Goal: Information Seeking & Learning: Find specific fact

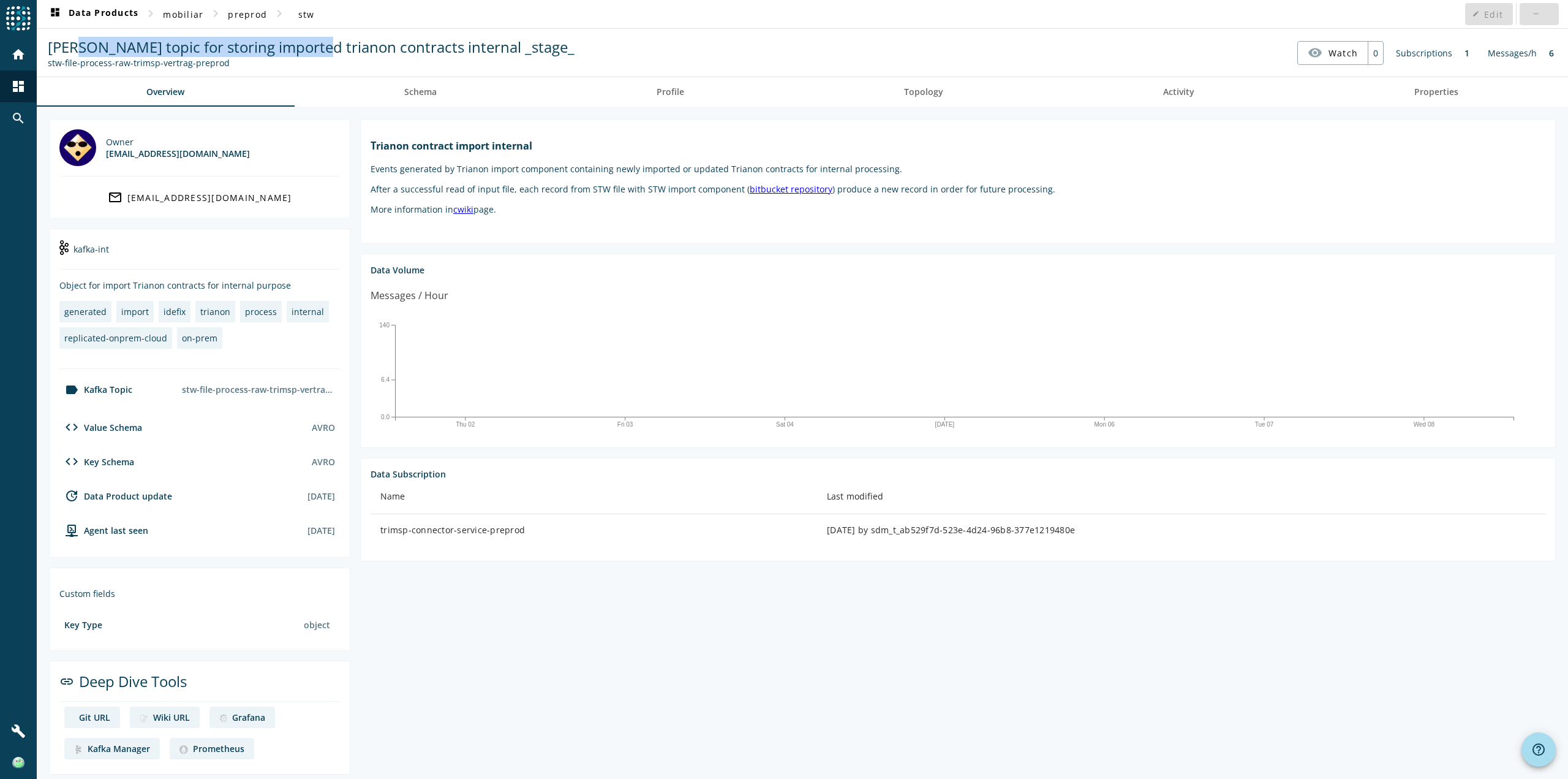
drag, startPoint x: 81, startPoint y: 52, endPoint x: 317, endPoint y: 51, distance: 236.0
click at [316, 51] on span "Kafka topic for storing imported trianon contracts internal _stage_" at bounding box center [311, 46] width 527 height 20
click at [317, 51] on span "Kafka topic for storing imported trianon contracts internal _stage_" at bounding box center [311, 46] width 527 height 20
click at [19, 118] on mat-icon "search" at bounding box center [19, 119] width 15 height 15
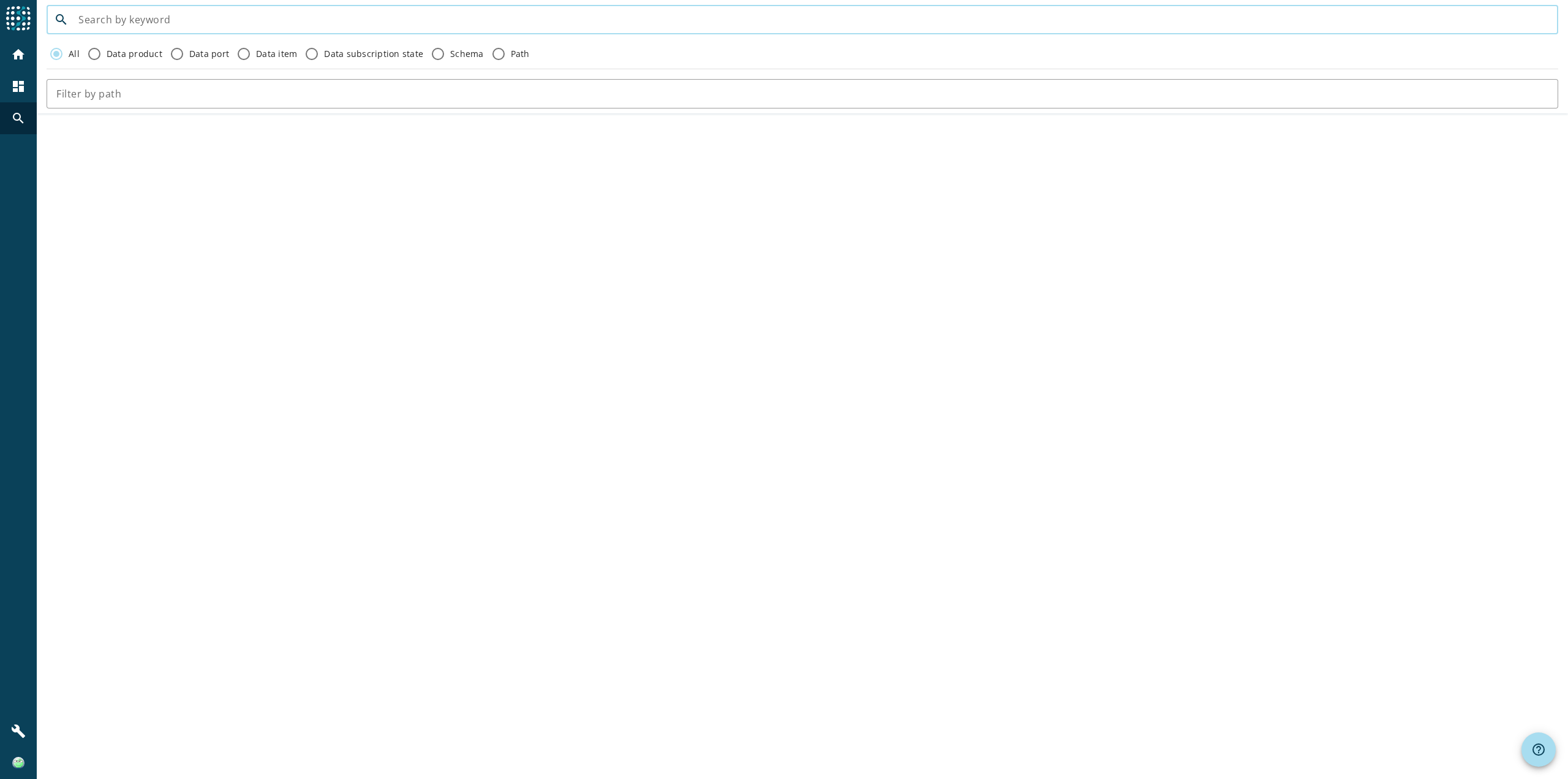
click at [100, 27] on input at bounding box center [813, 19] width 1470 height 15
click at [25, 17] on img at bounding box center [18, 18] width 25 height 25
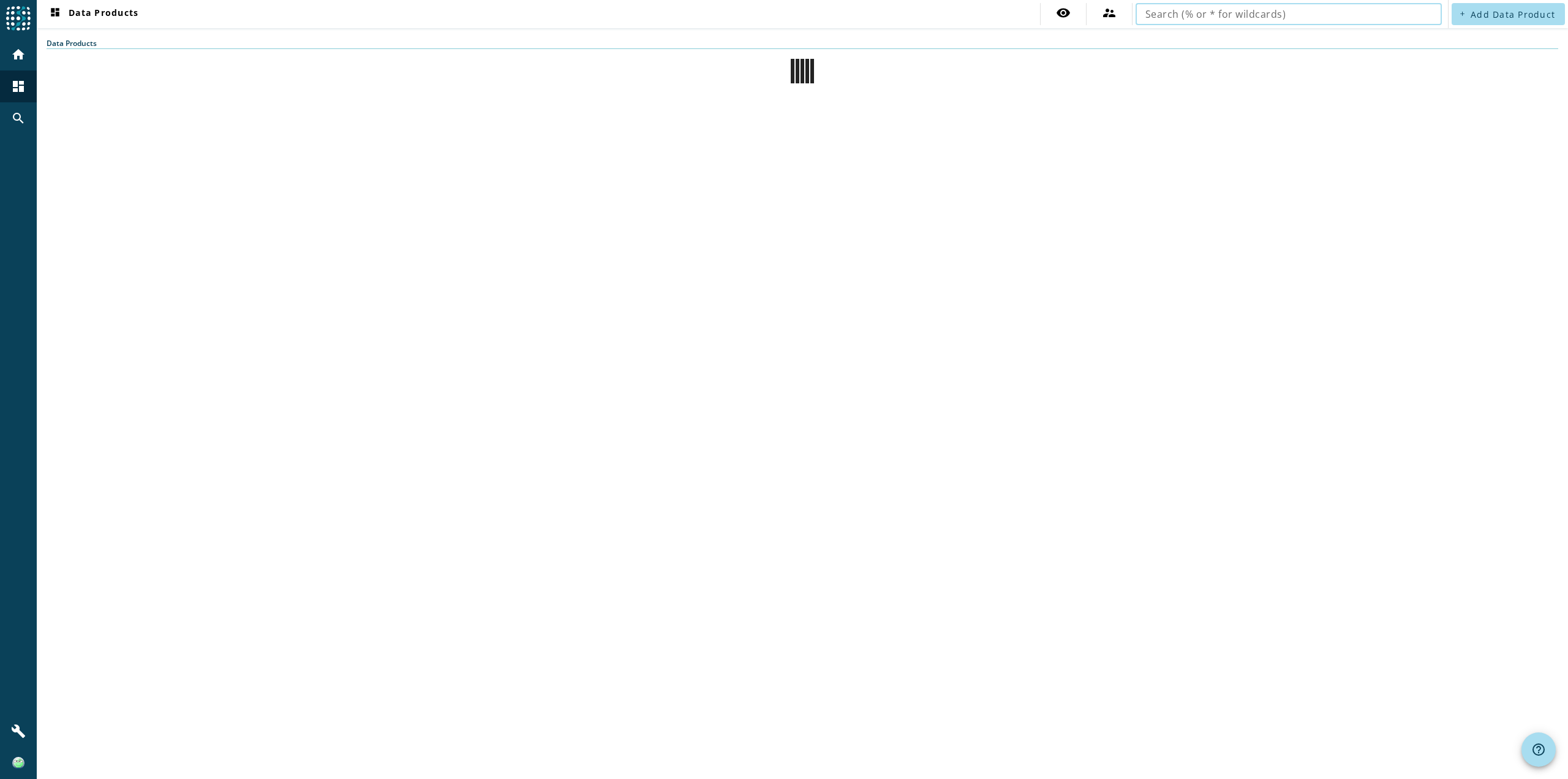
click at [1355, 20] on input "text" at bounding box center [1288, 14] width 286 height 15
click at [1356, 12] on input "text" at bounding box center [1288, 14] width 286 height 15
type input "msp-"
click at [807, 140] on div at bounding box center [803, 151] width 49 height 25
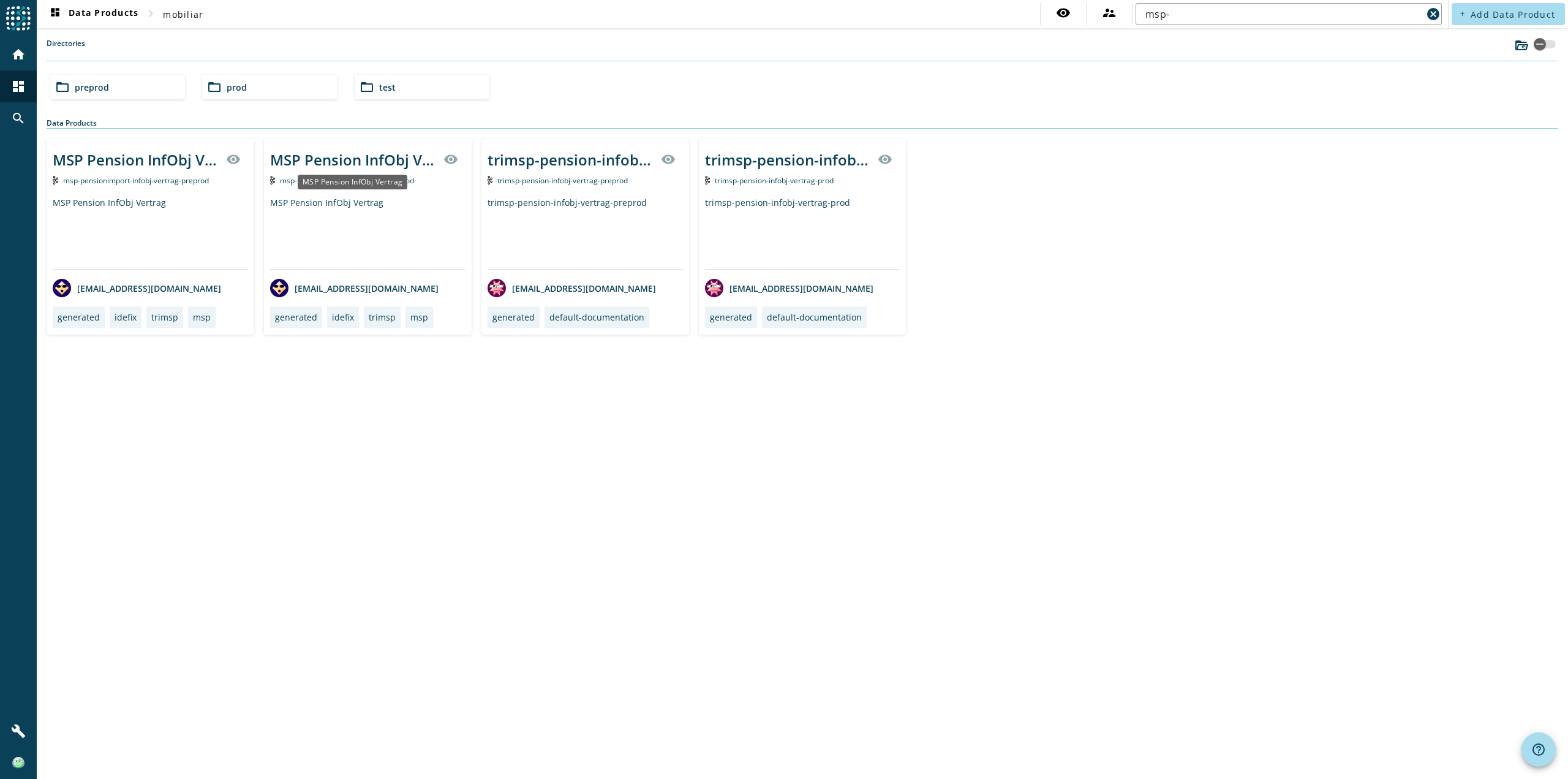
click at [374, 166] on div "MSP Pension InfObj Vertrag" at bounding box center [353, 159] width 166 height 20
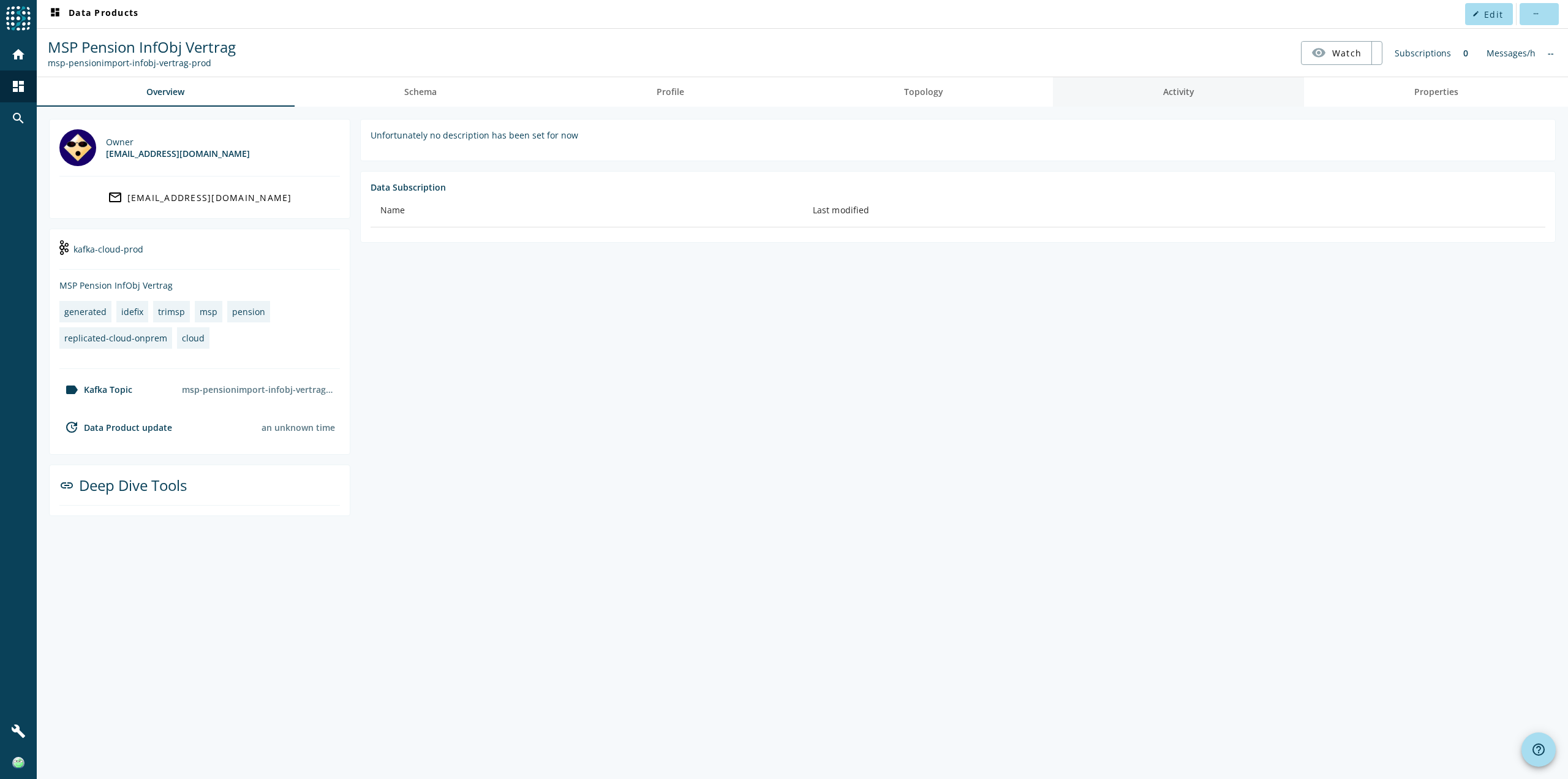
click at [1101, 89] on link "Activity" at bounding box center [1178, 91] width 251 height 29
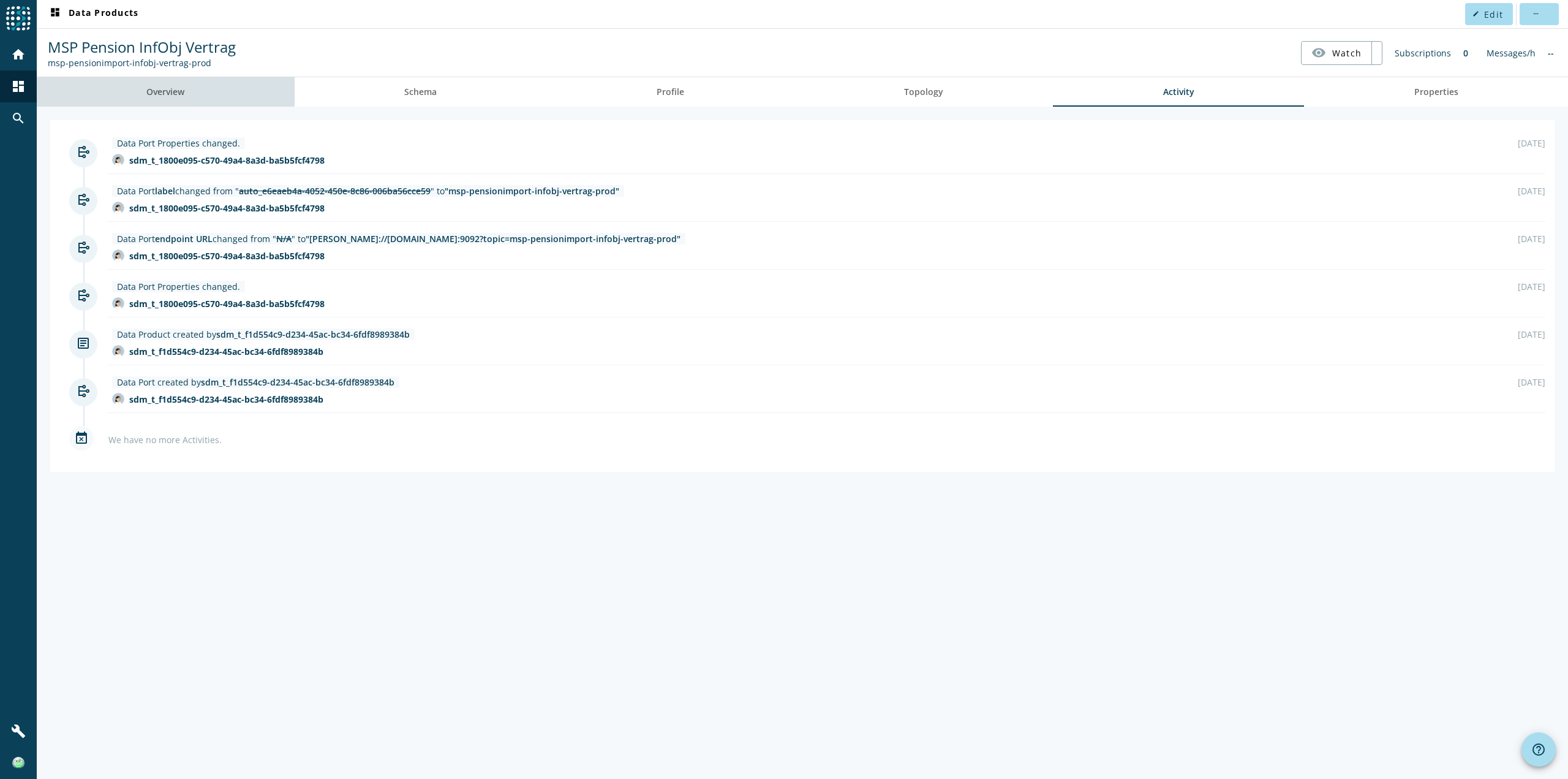
click at [219, 85] on link "Overview" at bounding box center [166, 91] width 258 height 29
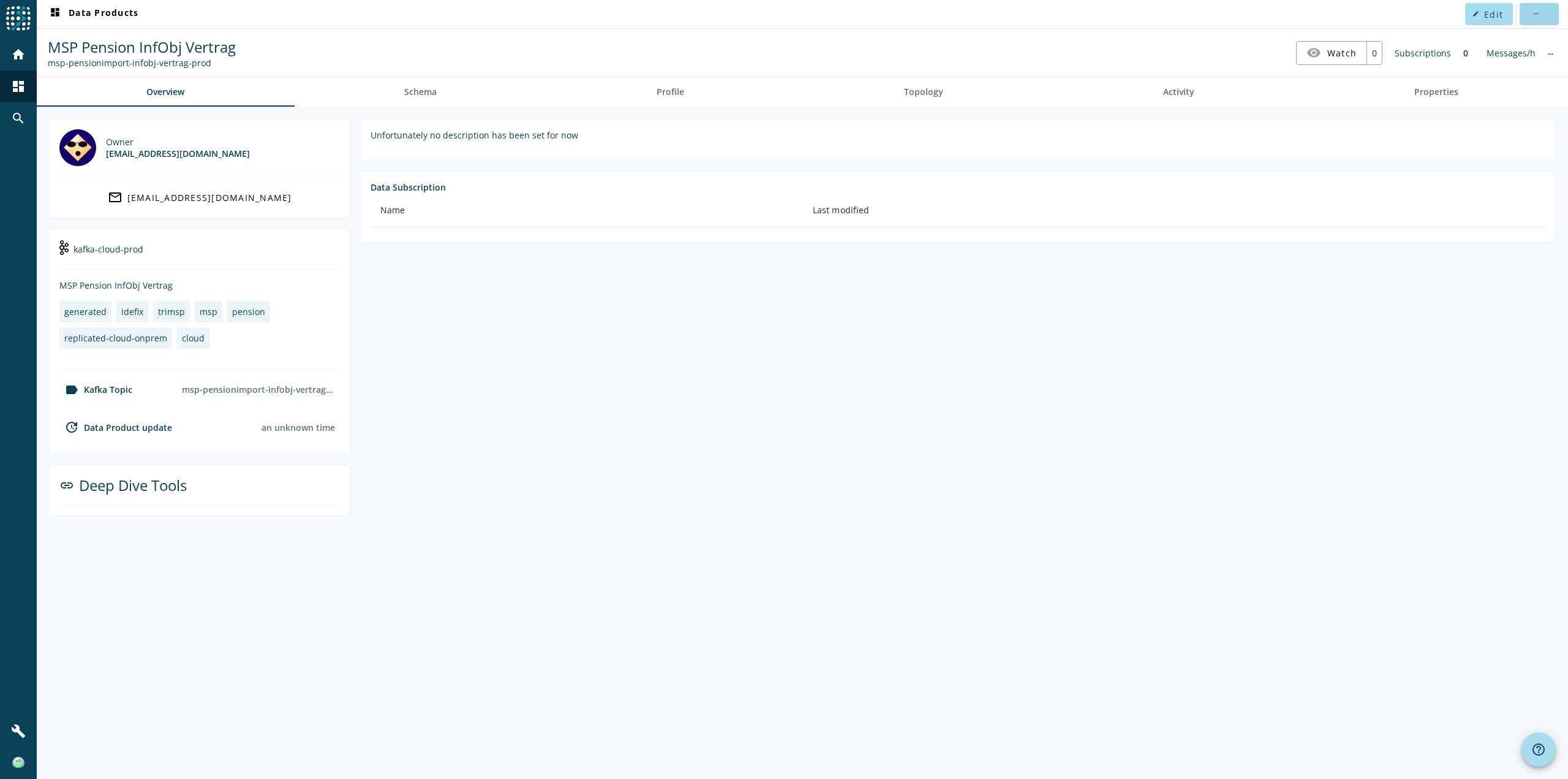
click at [1537, 19] on span at bounding box center [1539, 13] width 40 height 29
click at [1538, 19] on div at bounding box center [784, 390] width 1568 height 779
click at [1551, 56] on div "--" at bounding box center [1551, 53] width 19 height 24
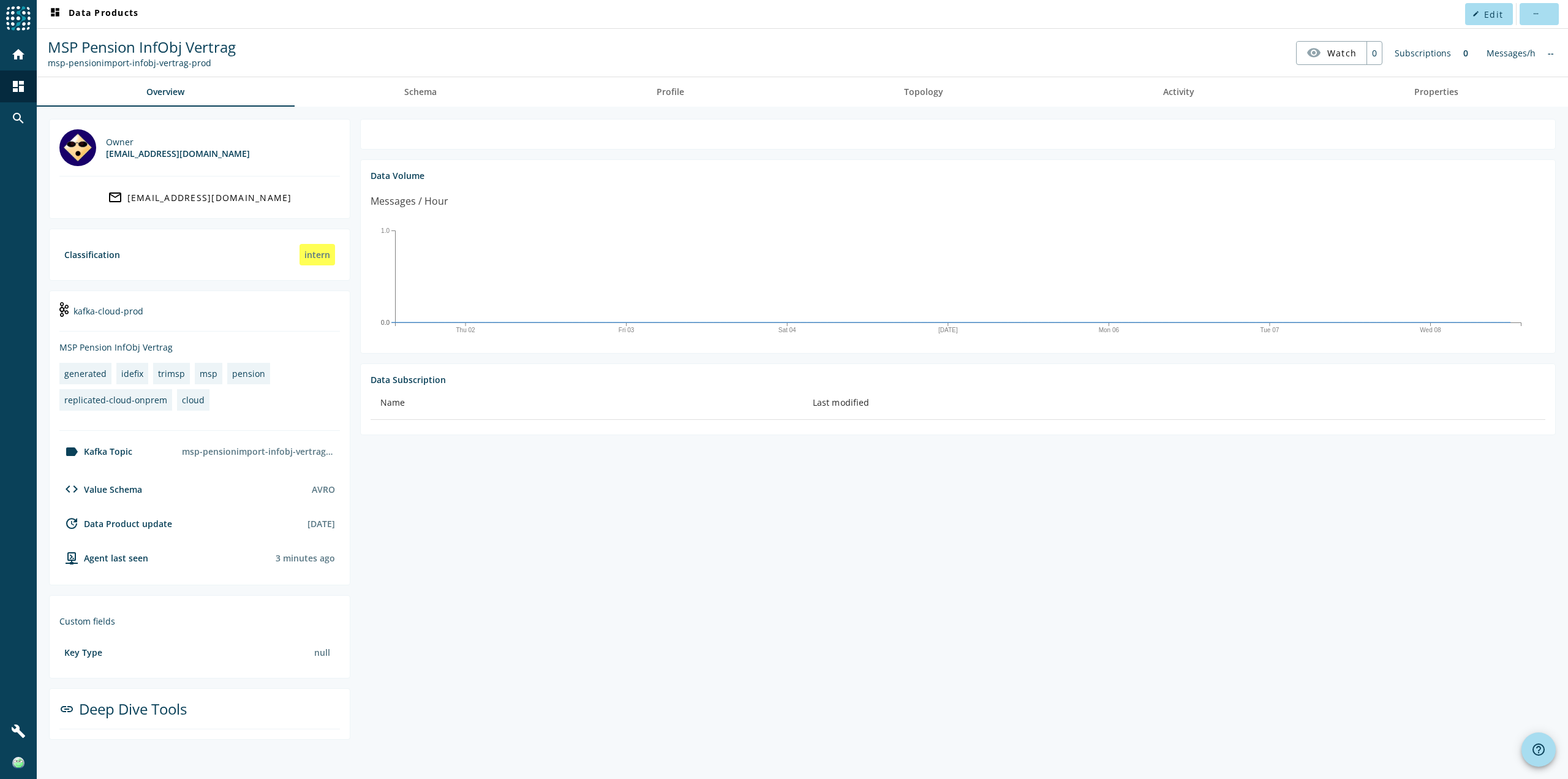
drag, startPoint x: 205, startPoint y: 63, endPoint x: 39, endPoint y: 68, distance: 166.1
click at [39, 68] on spd-actions-toolbar "MSP Pension InfObj Vertrag msp-pensionimport-infobj-vertrag-prod visibility Wat…" at bounding box center [802, 53] width 1531 height 48
copy div "msp-pensionimport-infobj-vertrag-prod"
